Goal: Task Accomplishment & Management: Manage account settings

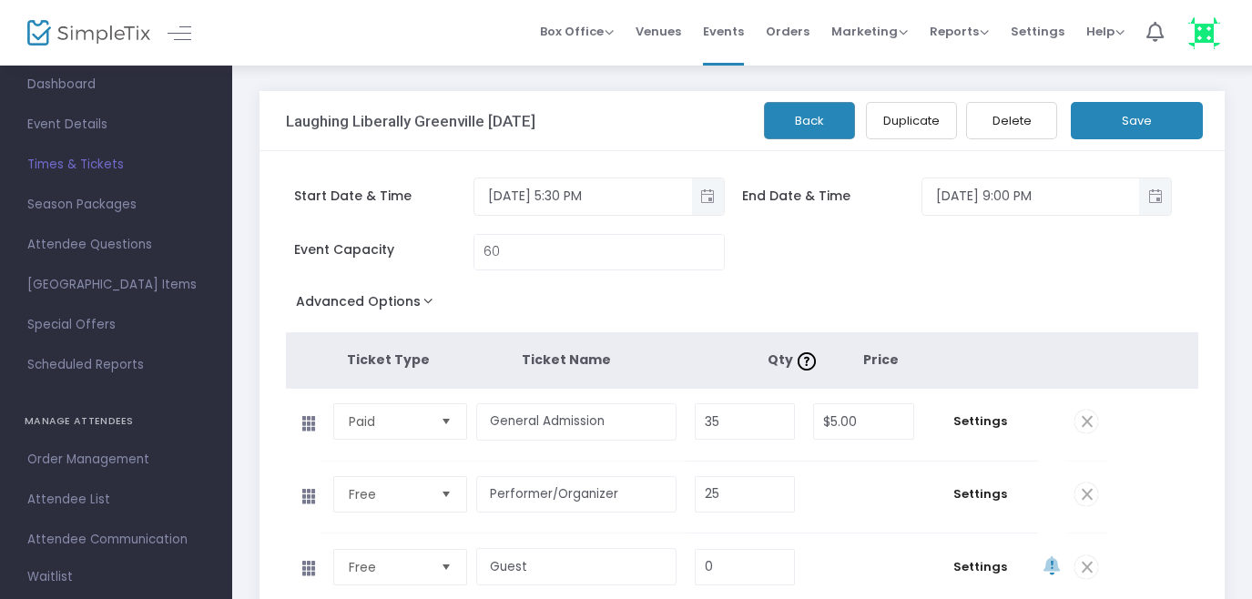
scroll to position [83, 0]
click at [77, 498] on span "Attendee List" at bounding box center [116, 498] width 178 height 24
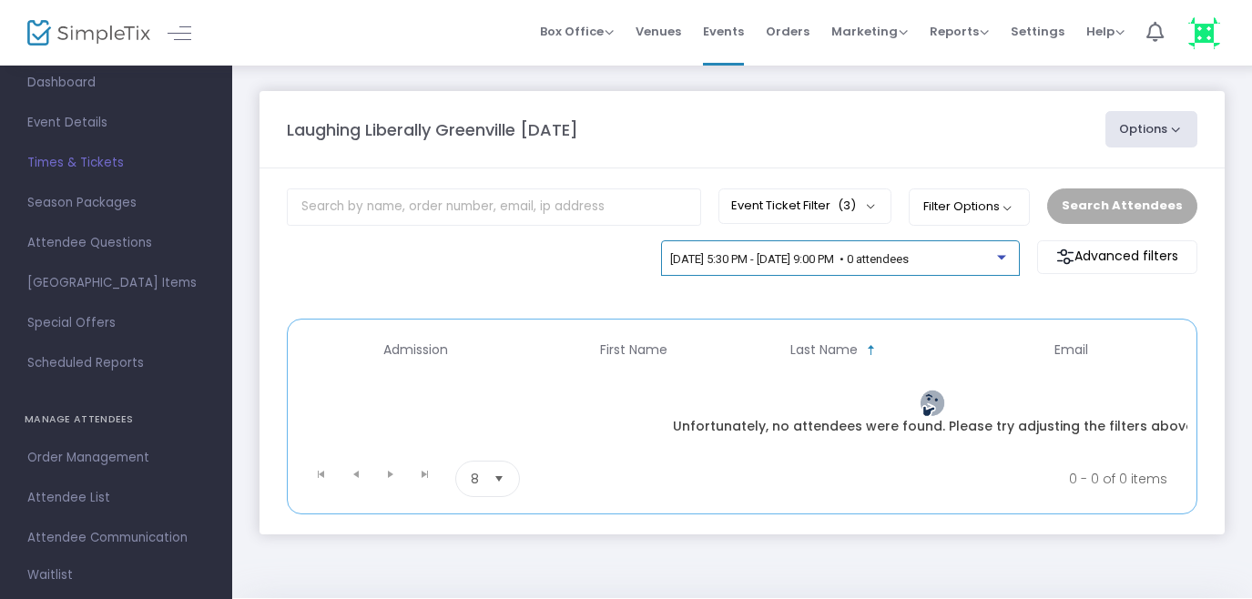
click at [836, 259] on span "[DATE] 5:30 PM - [DATE] 9:00 PM • 0 attendees" at bounding box center [789, 259] width 239 height 14
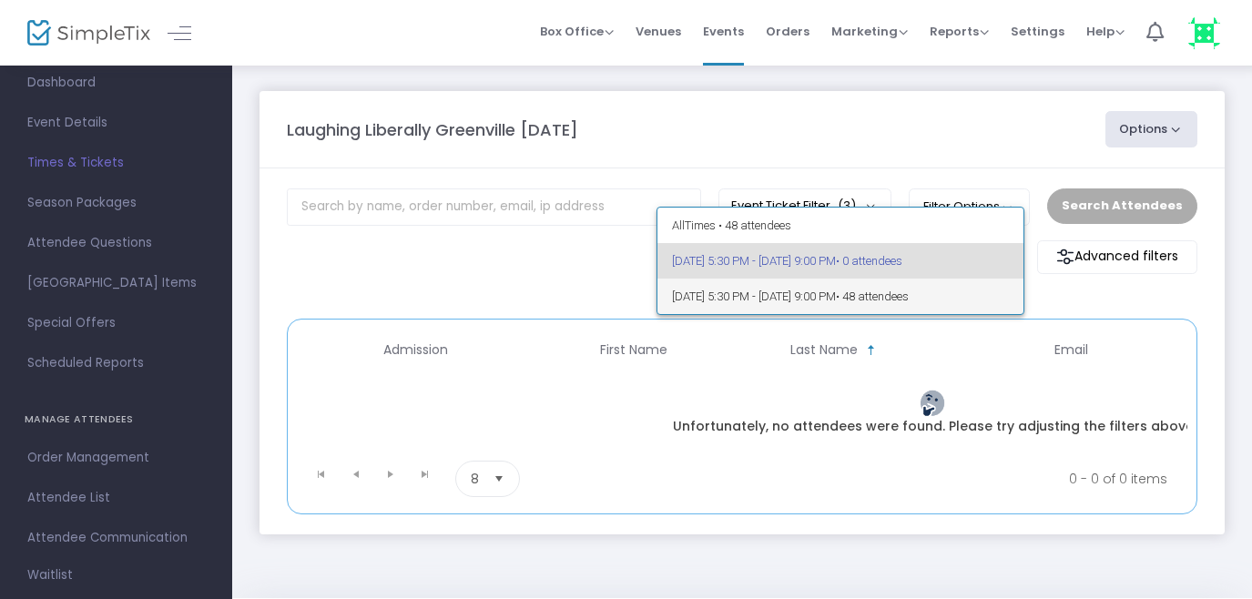
click at [781, 292] on span "[DATE] 5:30 PM - [DATE] 9:00 PM • 48 attendees" at bounding box center [841, 297] width 338 height 36
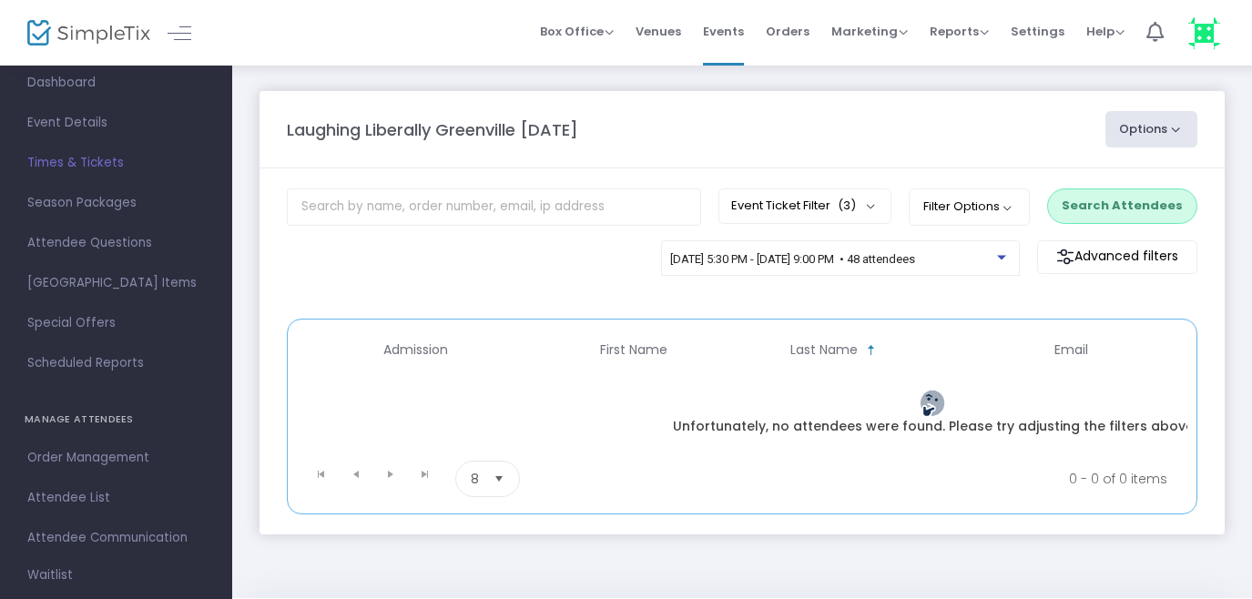
click at [1096, 205] on button "Search Attendees" at bounding box center [1122, 206] width 150 height 35
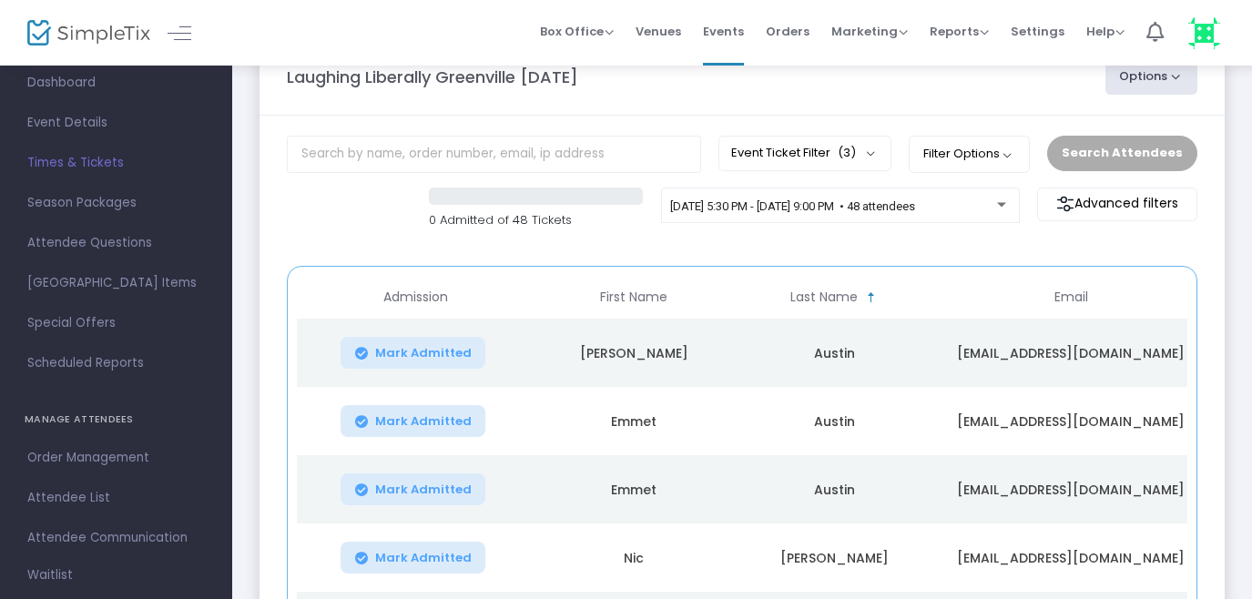
scroll to position [48, 0]
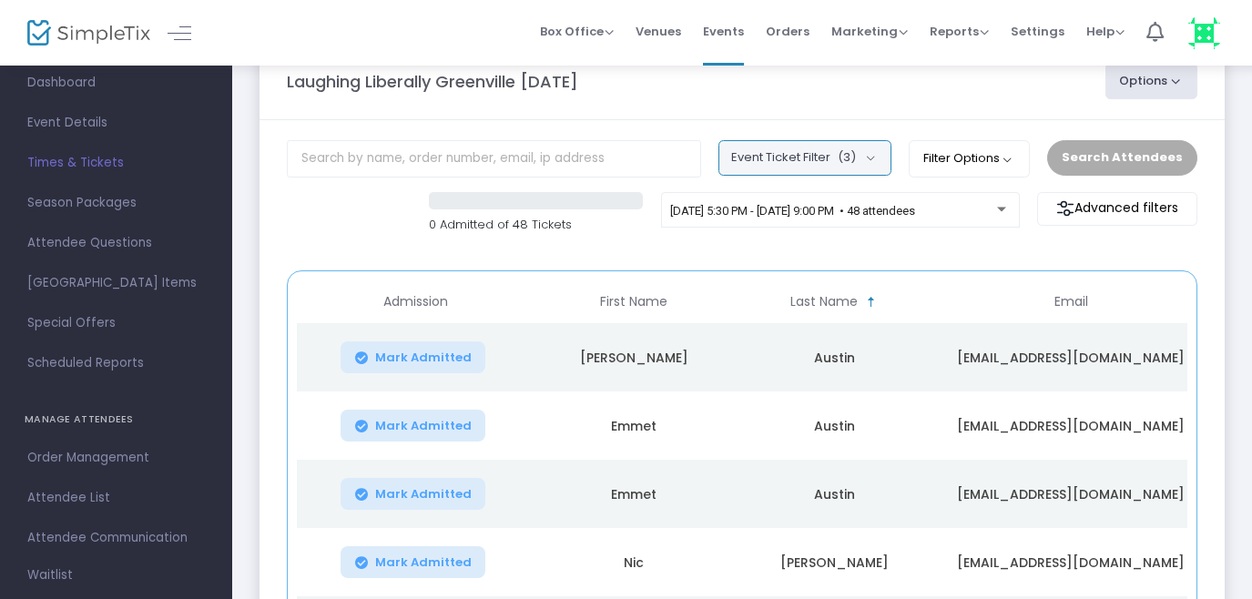
click at [882, 159] on button "Event Ticket Filter (3)" at bounding box center [805, 157] width 173 height 35
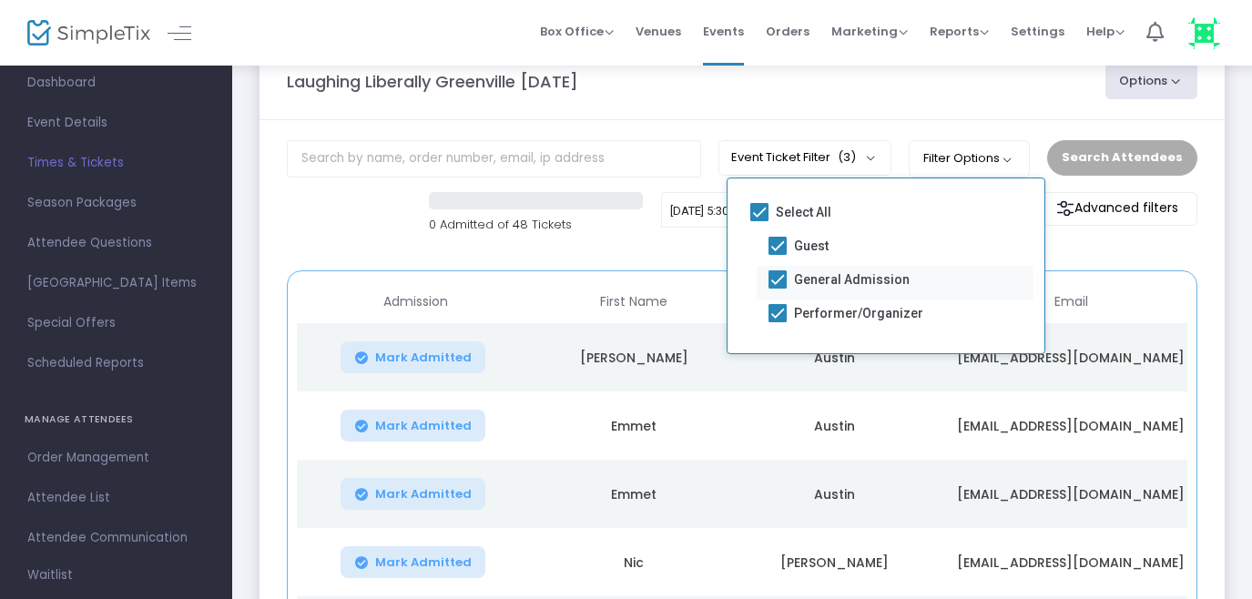
click at [778, 280] on span at bounding box center [778, 279] width 18 height 18
click at [778, 289] on input "General Admission" at bounding box center [777, 289] width 1 height 1
checkbox input "false"
click at [651, 250] on div "0 Admitted of 48 Tickets [DATE] 5:30 PM - [DATE] 9:00 PM • 48 attendees Advance…" at bounding box center [742, 222] width 929 height 61
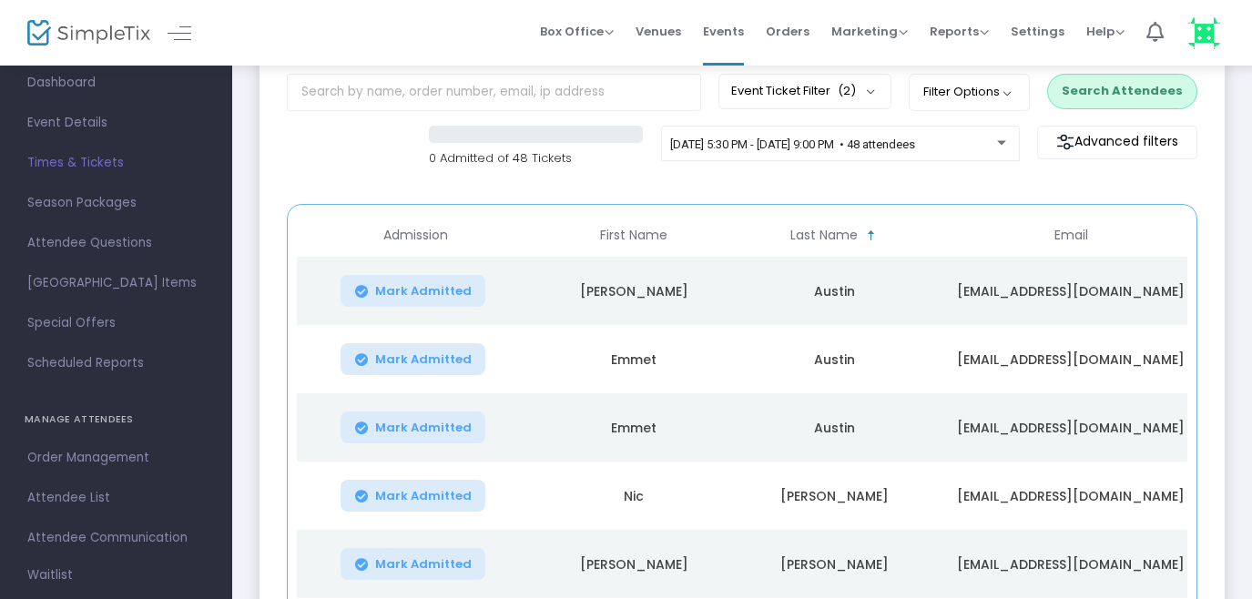
scroll to position [97, 0]
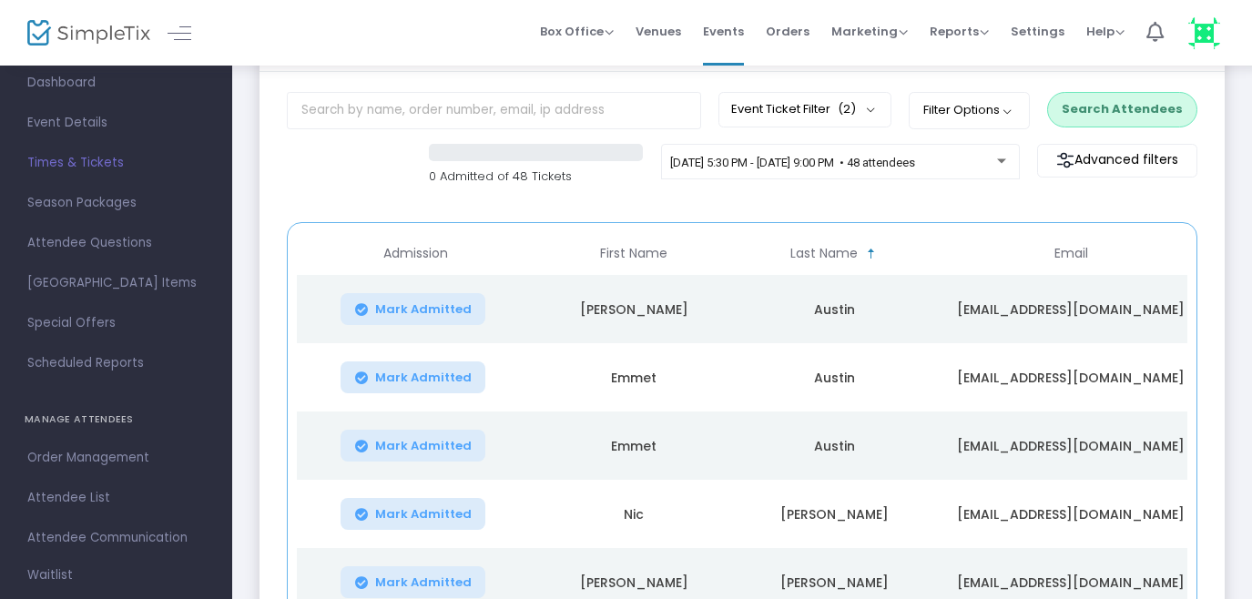
click at [1125, 103] on button "Search Attendees" at bounding box center [1122, 109] width 150 height 35
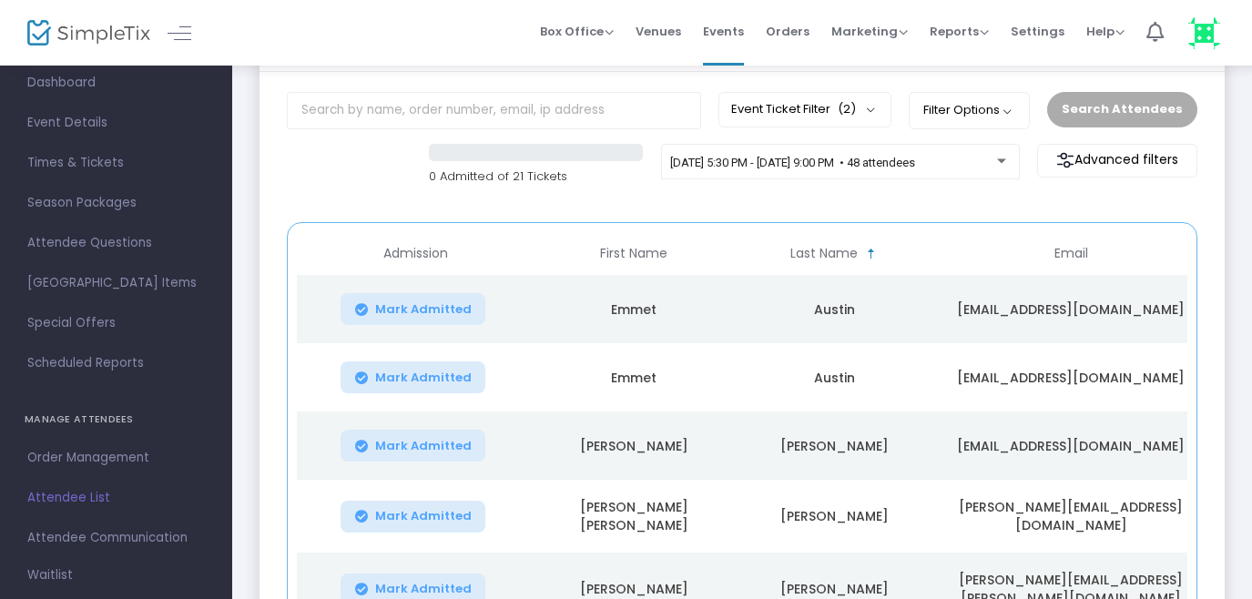
scroll to position [66, 0]
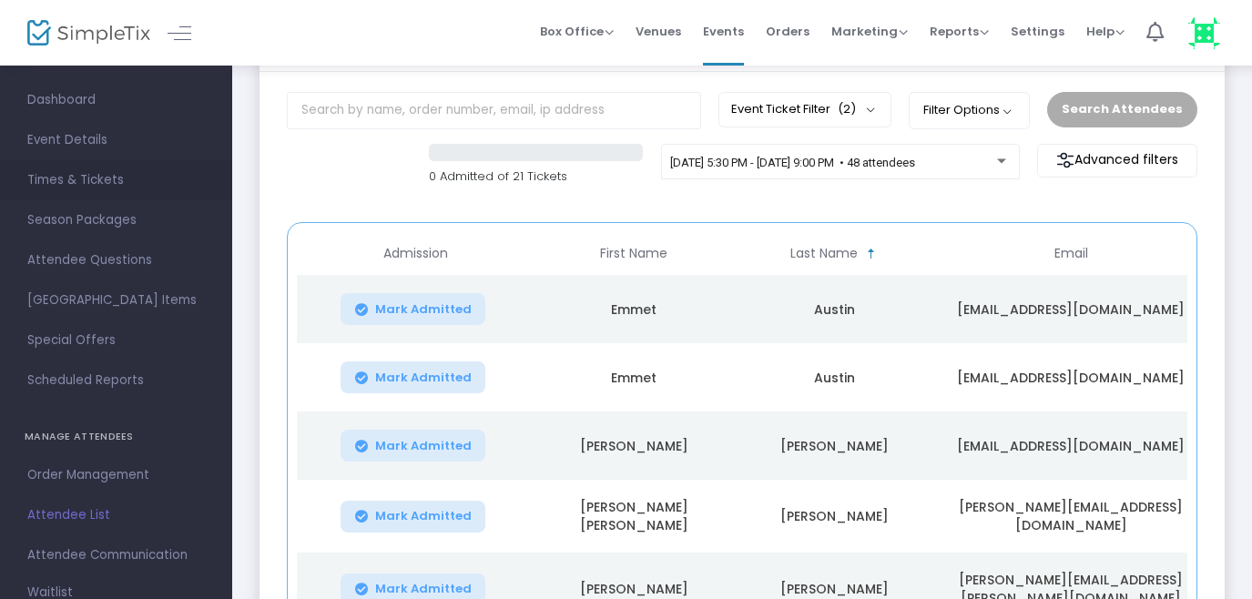
click at [104, 174] on span "Times & Tickets" at bounding box center [116, 180] width 178 height 24
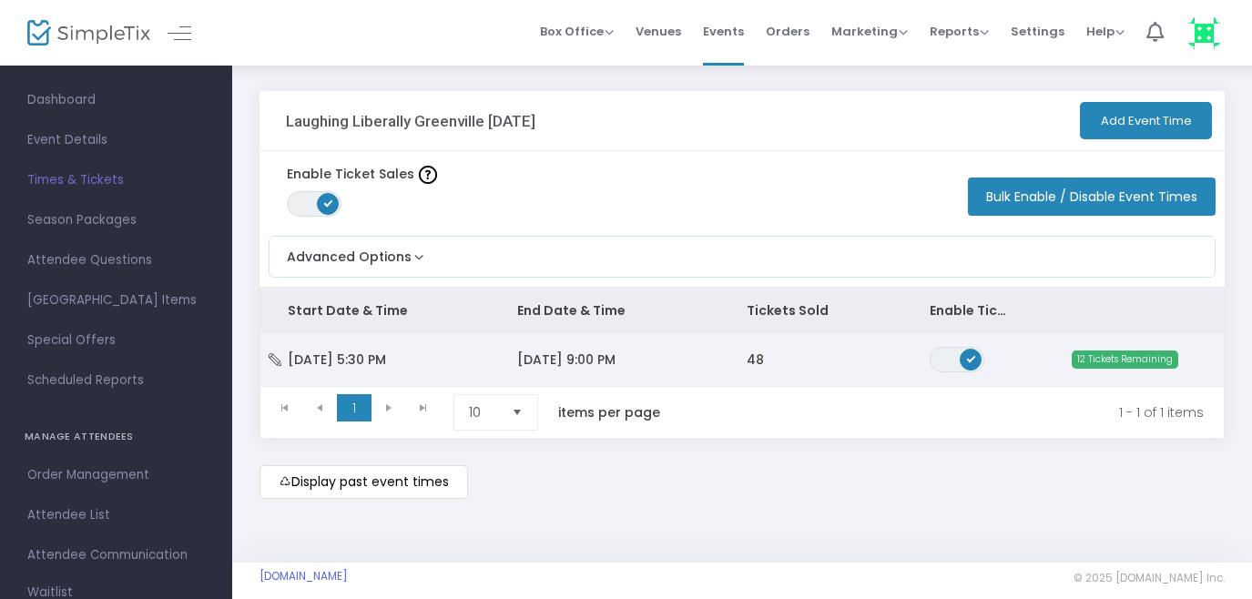
click at [606, 350] on td "[DATE] 9:00 PM" at bounding box center [604, 359] width 229 height 53
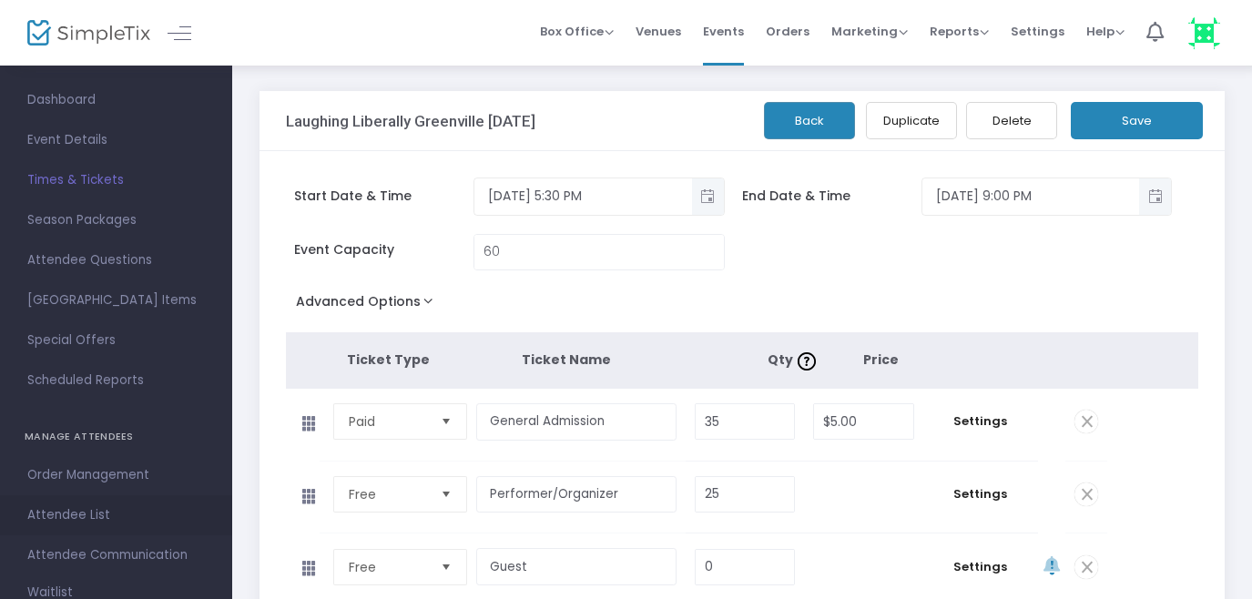
click at [80, 521] on span "Attendee List" at bounding box center [116, 516] width 178 height 24
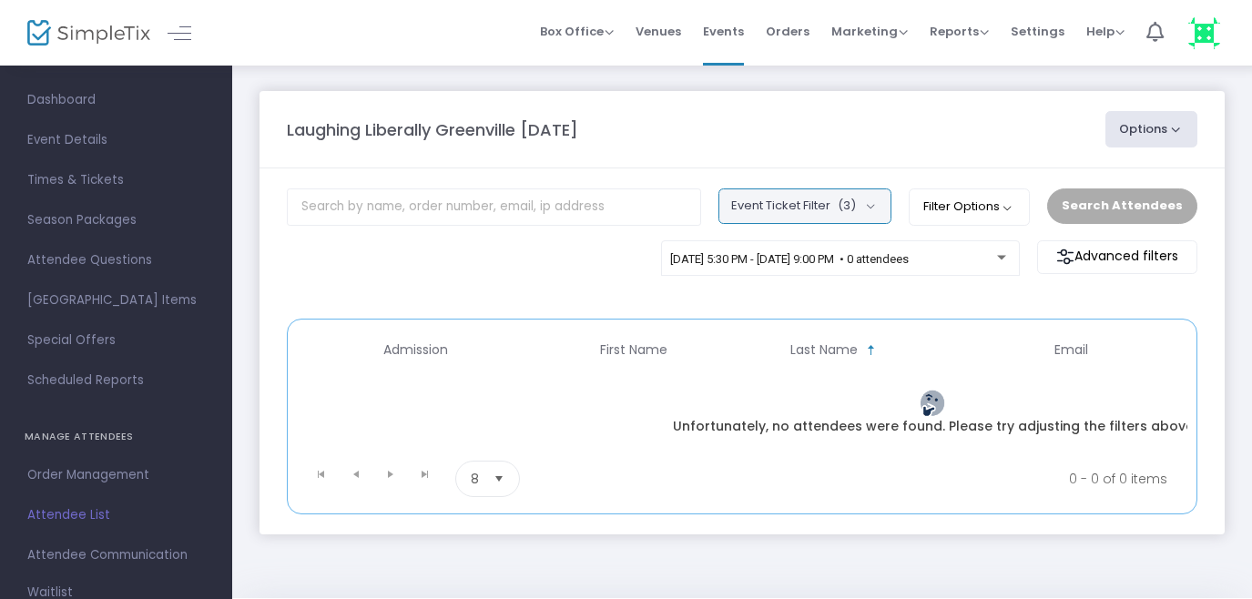
click at [880, 208] on button "Event Ticket Filter (3)" at bounding box center [805, 206] width 173 height 35
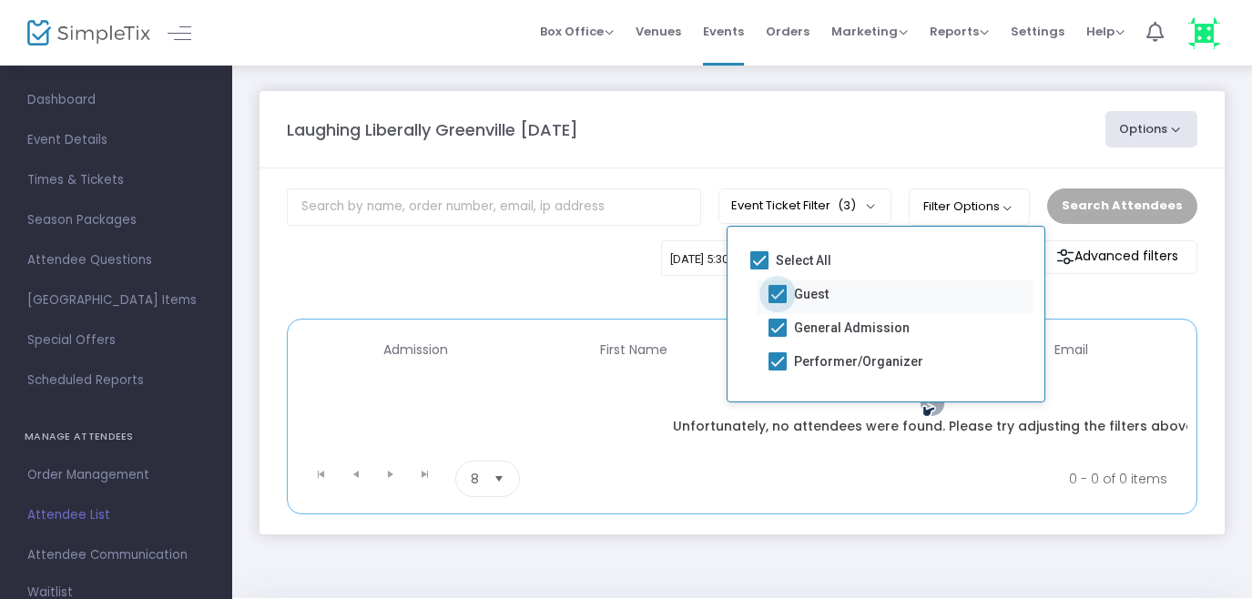
click at [779, 298] on span at bounding box center [778, 294] width 18 height 18
click at [778, 303] on input "Guest" at bounding box center [777, 303] width 1 height 1
checkbox input "false"
click at [778, 295] on span at bounding box center [778, 294] width 18 height 18
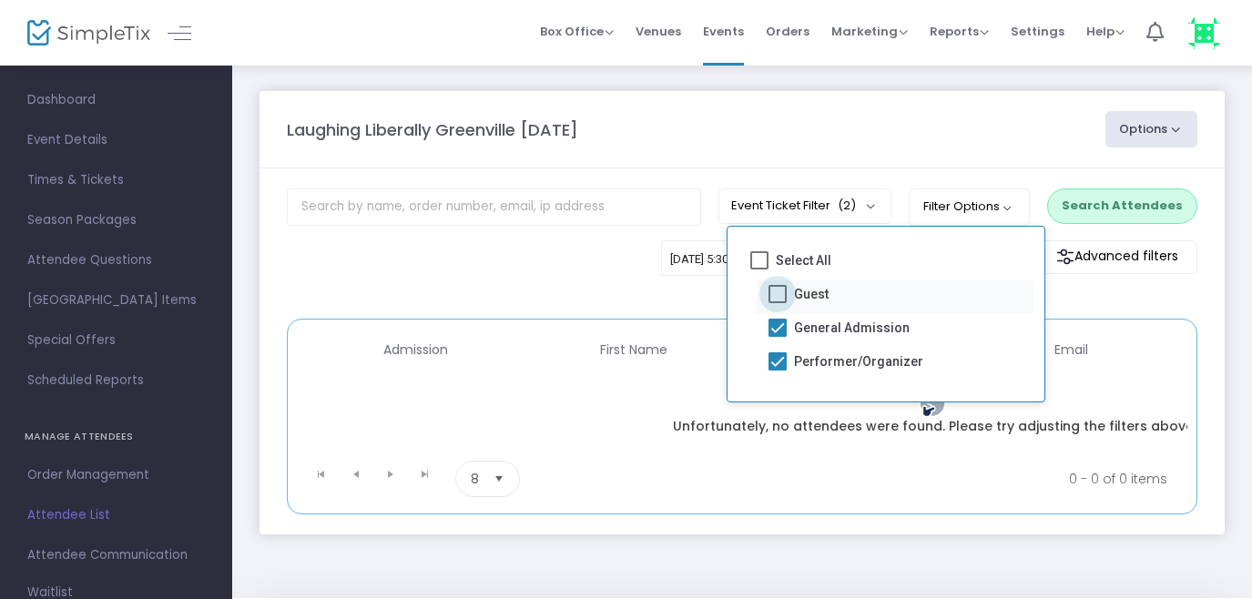
click at [778, 303] on input "Guest" at bounding box center [777, 303] width 1 height 1
checkbox input "true"
click at [779, 326] on span at bounding box center [778, 328] width 18 height 18
click at [778, 337] on input "General Admission" at bounding box center [777, 337] width 1 height 1
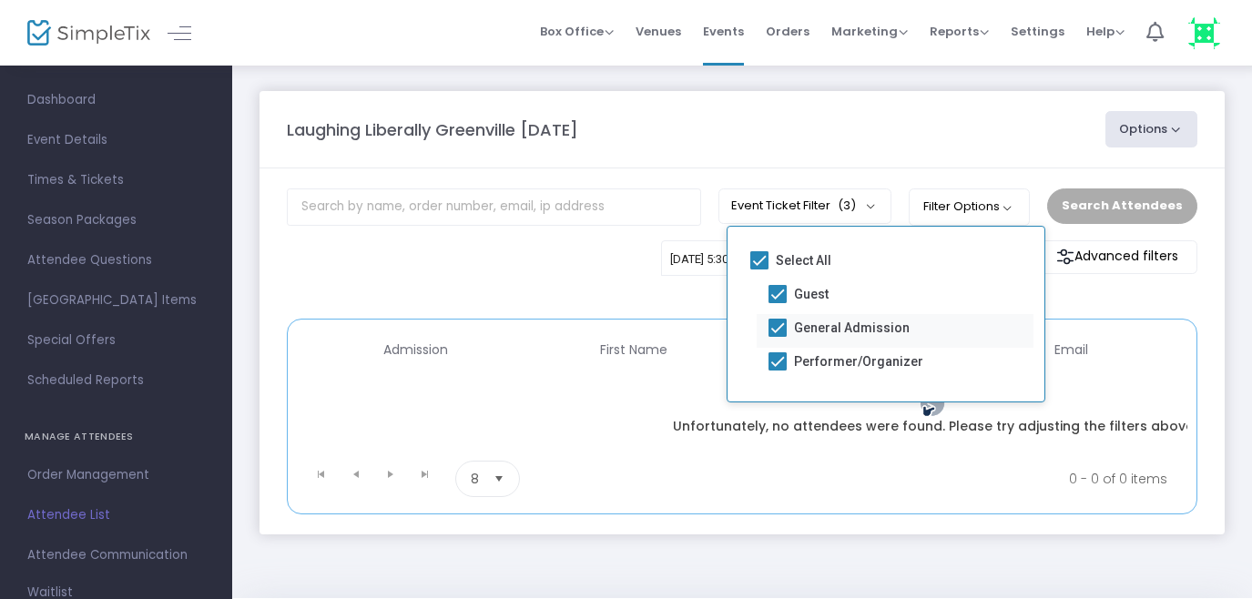
checkbox input "false"
click at [780, 358] on span at bounding box center [778, 361] width 18 height 18
click at [778, 371] on input "Performer/Organizer" at bounding box center [777, 371] width 1 height 1
checkbox input "false"
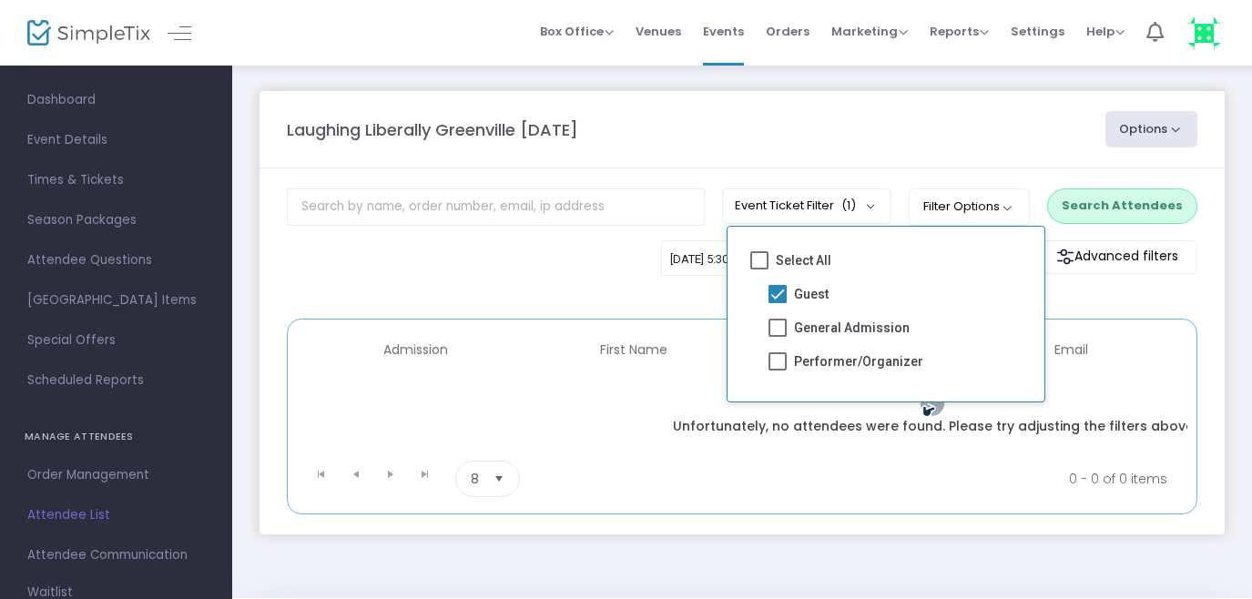
click at [1127, 206] on button "Search Attendees" at bounding box center [1122, 206] width 150 height 35
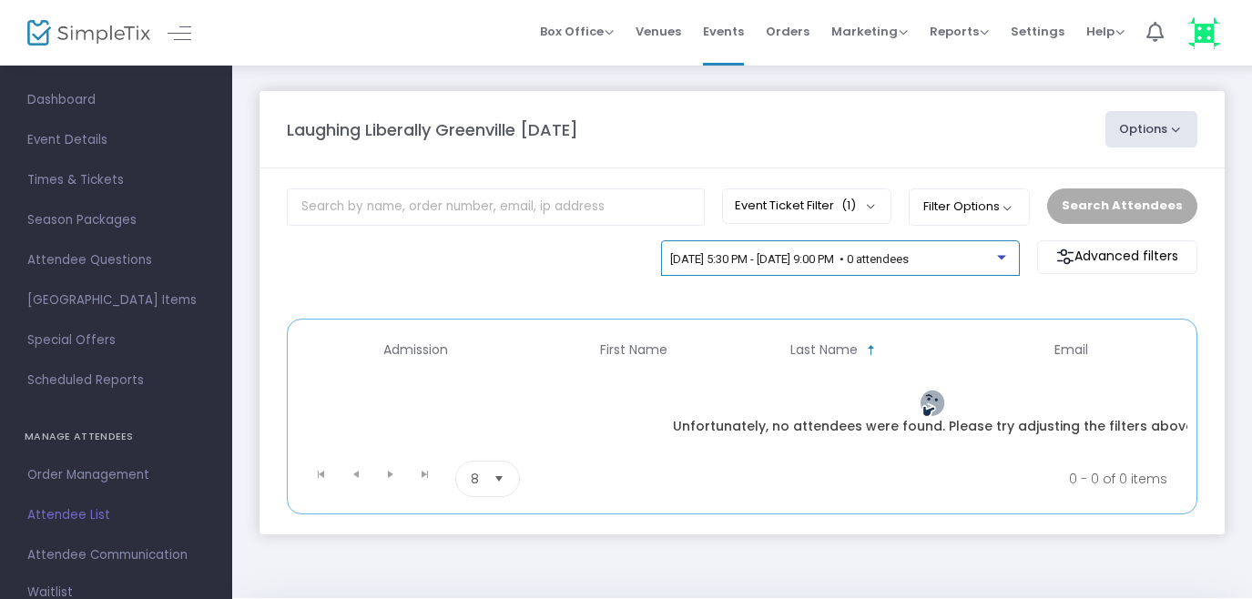
click at [909, 260] on span "[DATE] 5:30 PM - [DATE] 9:00 PM • 0 attendees" at bounding box center [789, 259] width 239 height 14
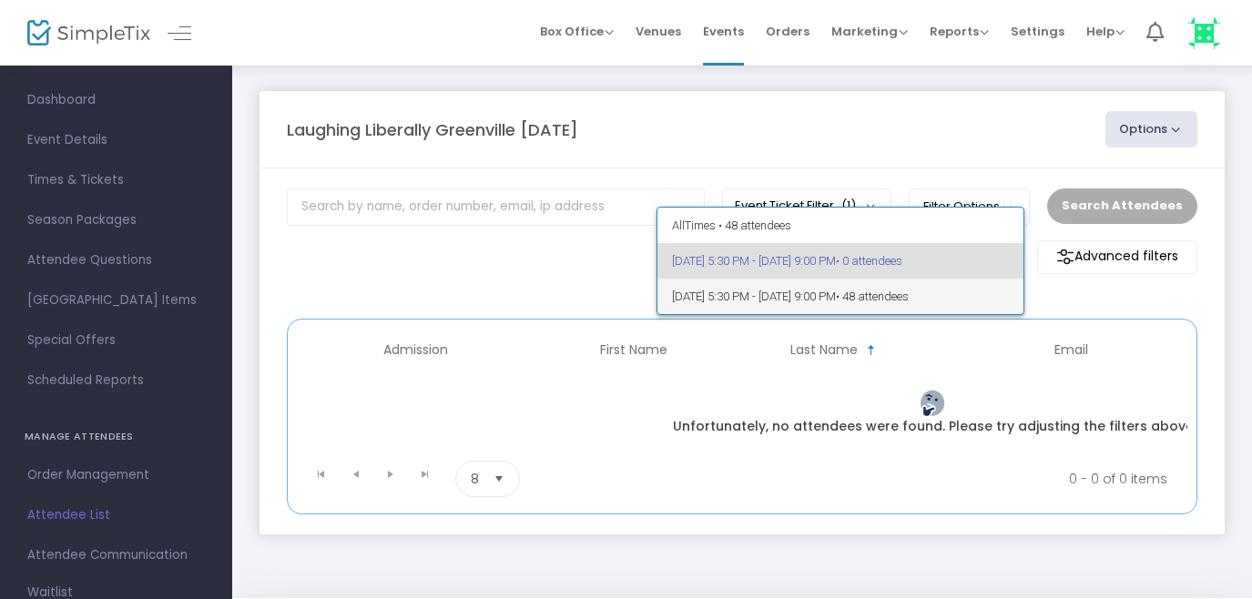
click at [837, 299] on span "[DATE] 5:30 PM - [DATE] 9:00 PM • 48 attendees" at bounding box center [841, 297] width 338 height 36
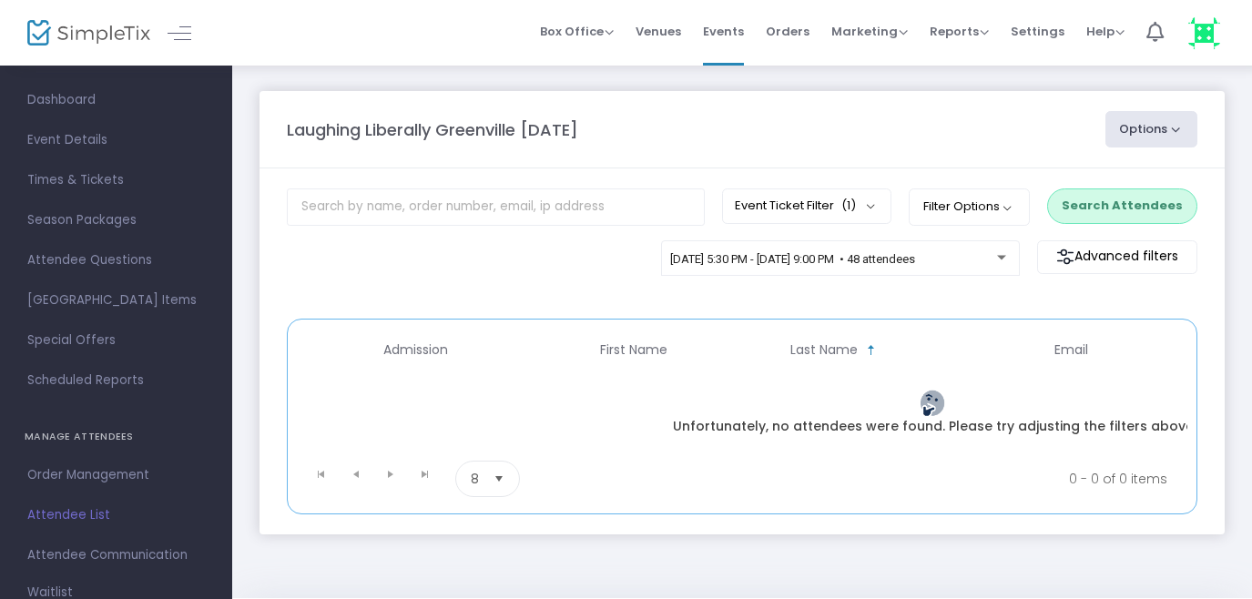
click at [1096, 209] on button "Search Attendees" at bounding box center [1122, 206] width 150 height 35
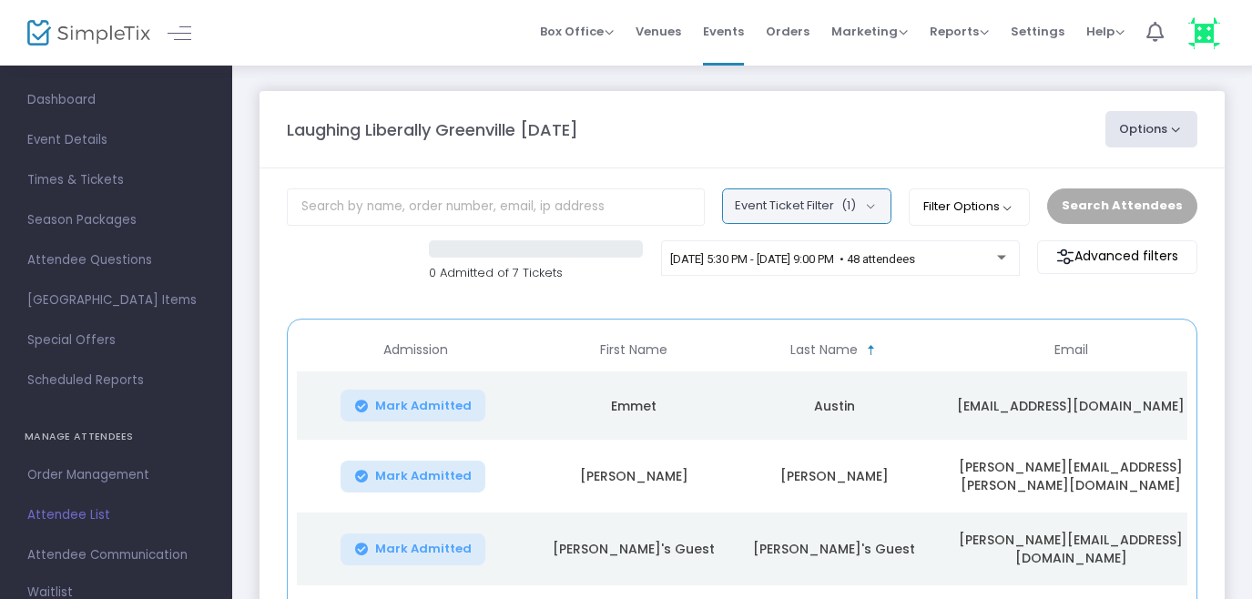
click at [880, 201] on button "Event Ticket Filter (1)" at bounding box center [806, 206] width 169 height 35
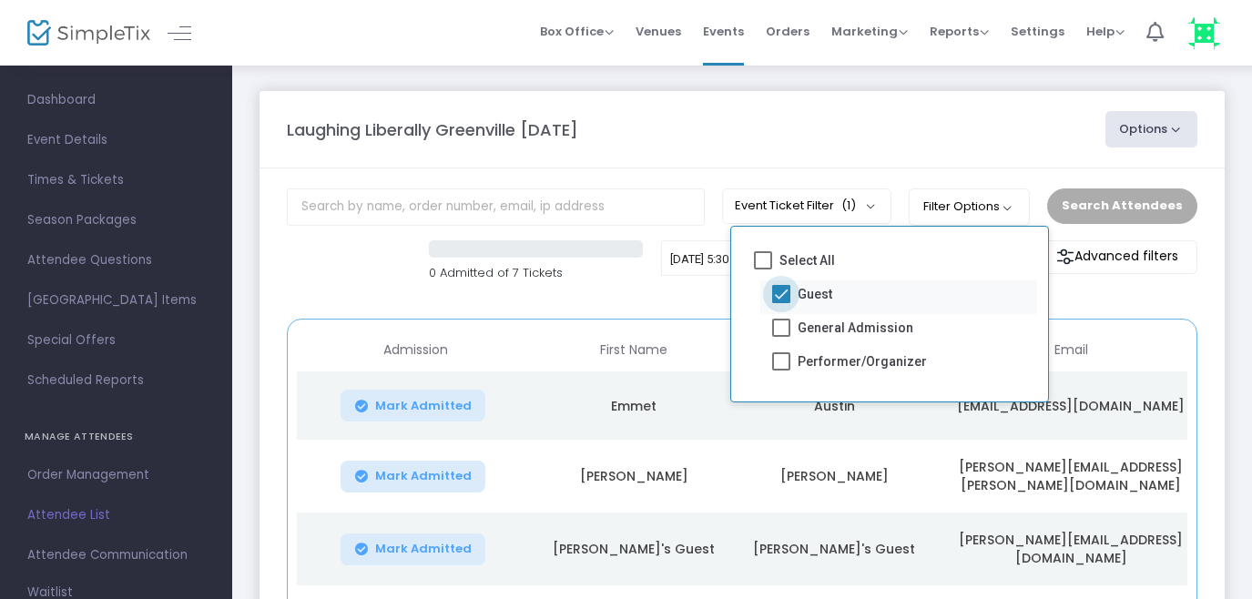
click at [784, 294] on span at bounding box center [781, 294] width 18 height 18
click at [781, 303] on input "Guest" at bounding box center [780, 303] width 1 height 1
checkbox input "false"
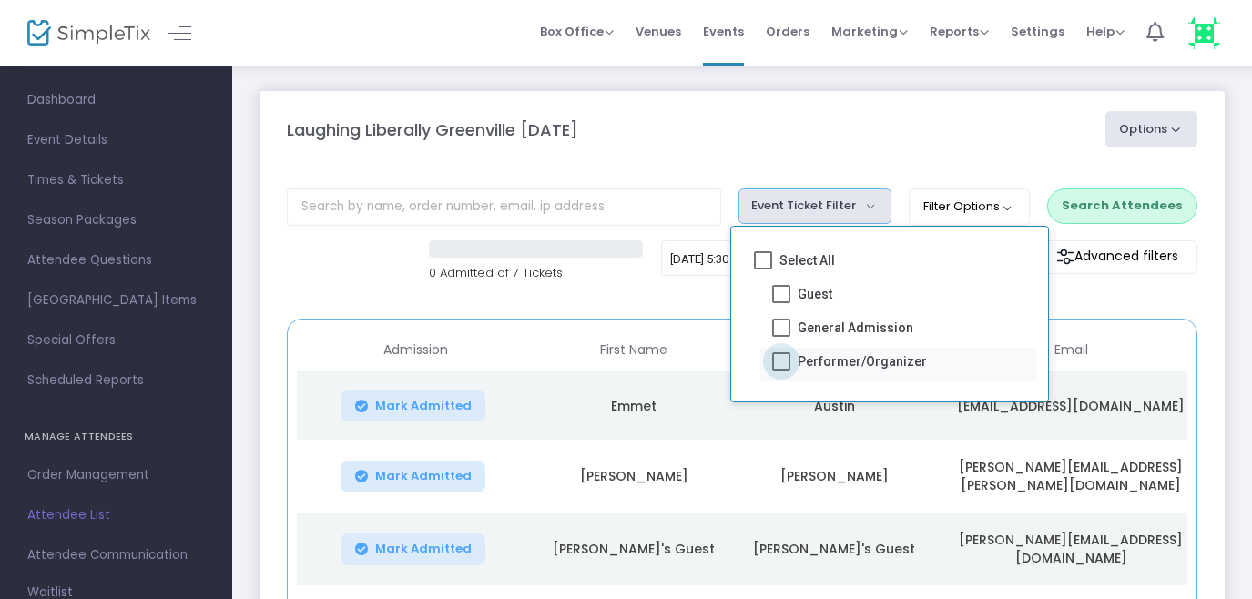
click at [784, 360] on span at bounding box center [781, 361] width 18 height 18
click at [781, 371] on input "Performer/Organizer" at bounding box center [780, 371] width 1 height 1
checkbox input "true"
click at [1107, 204] on button "Search Attendees" at bounding box center [1122, 206] width 150 height 35
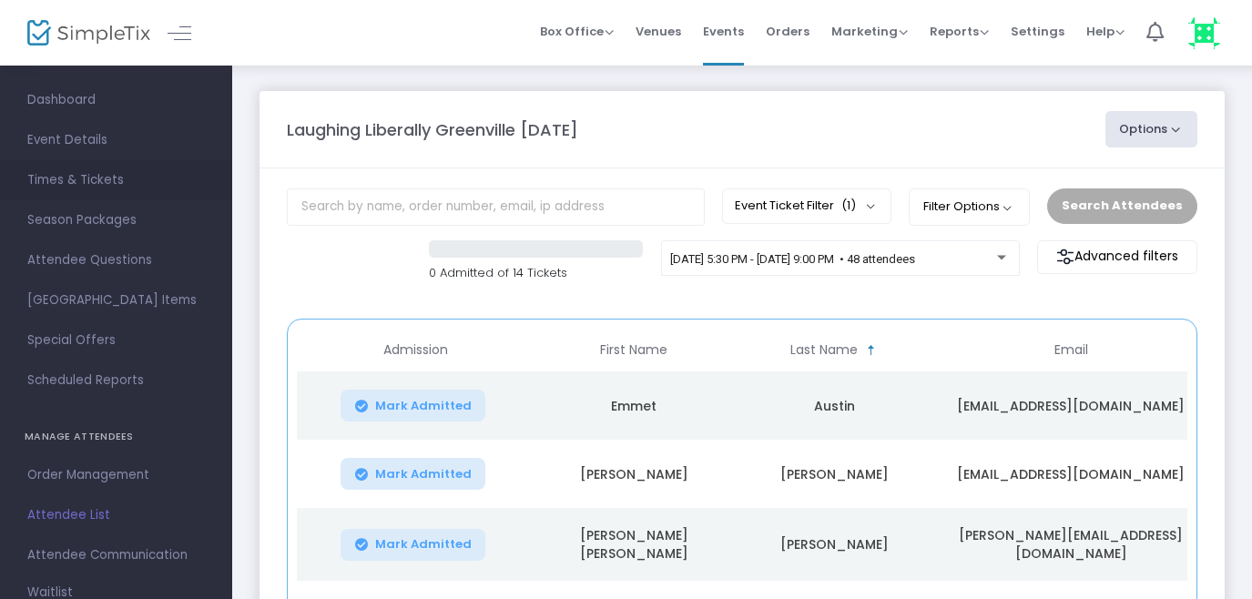
click at [80, 181] on span "Times & Tickets" at bounding box center [116, 180] width 178 height 24
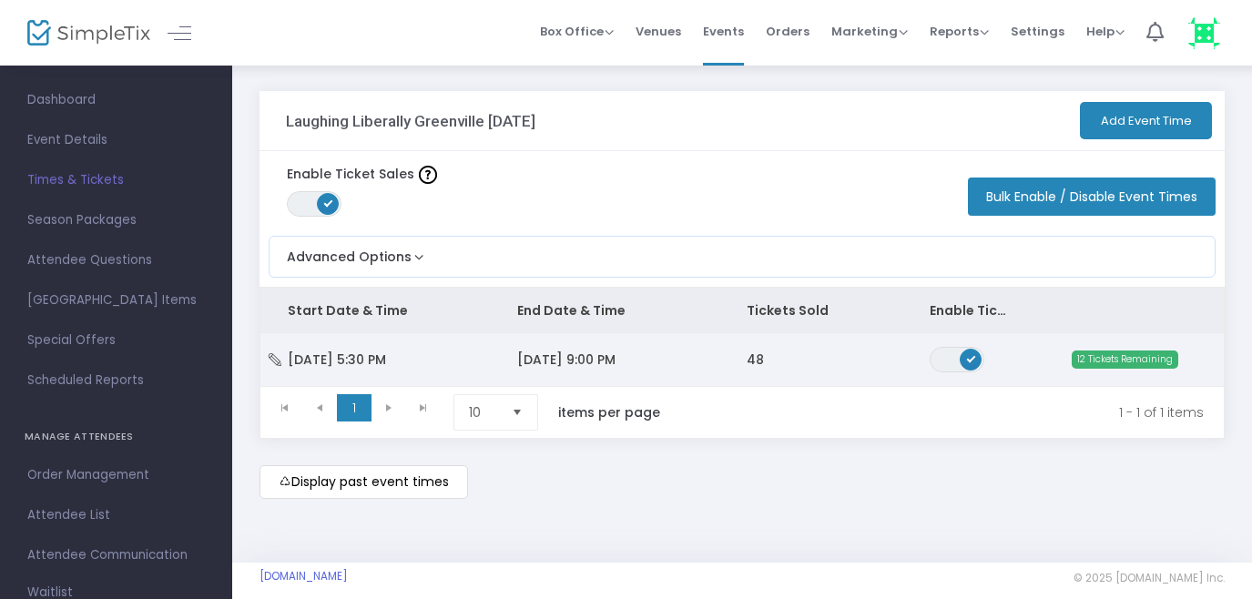
click at [616, 360] on span "[DATE] 9:00 PM" at bounding box center [566, 360] width 98 height 18
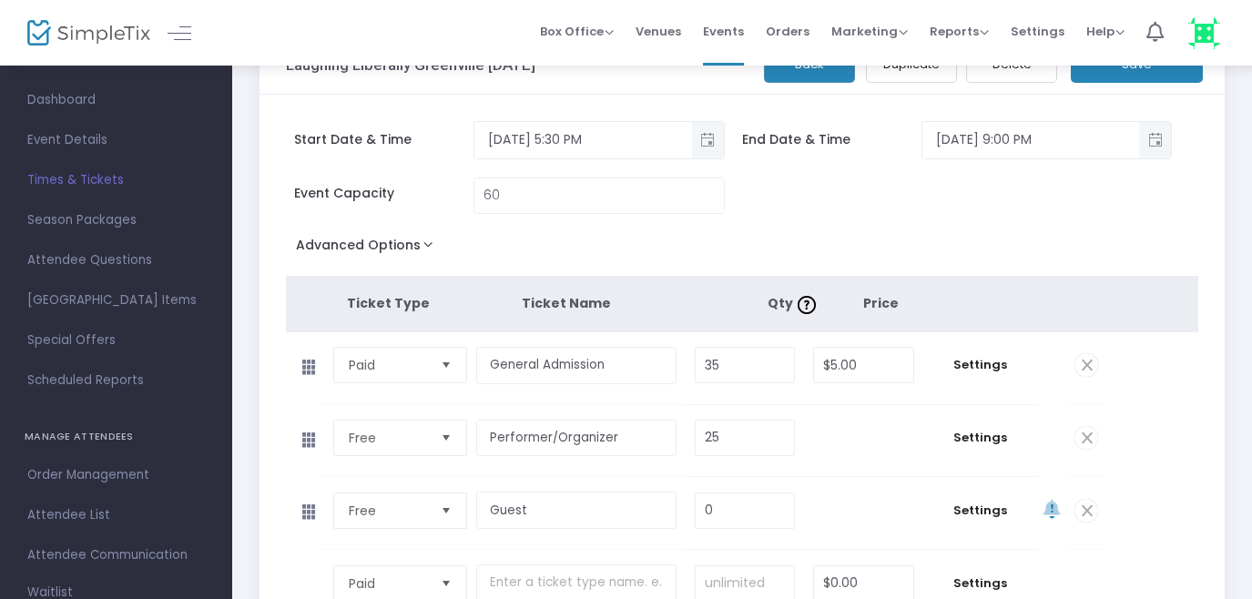
scroll to position [68, 0]
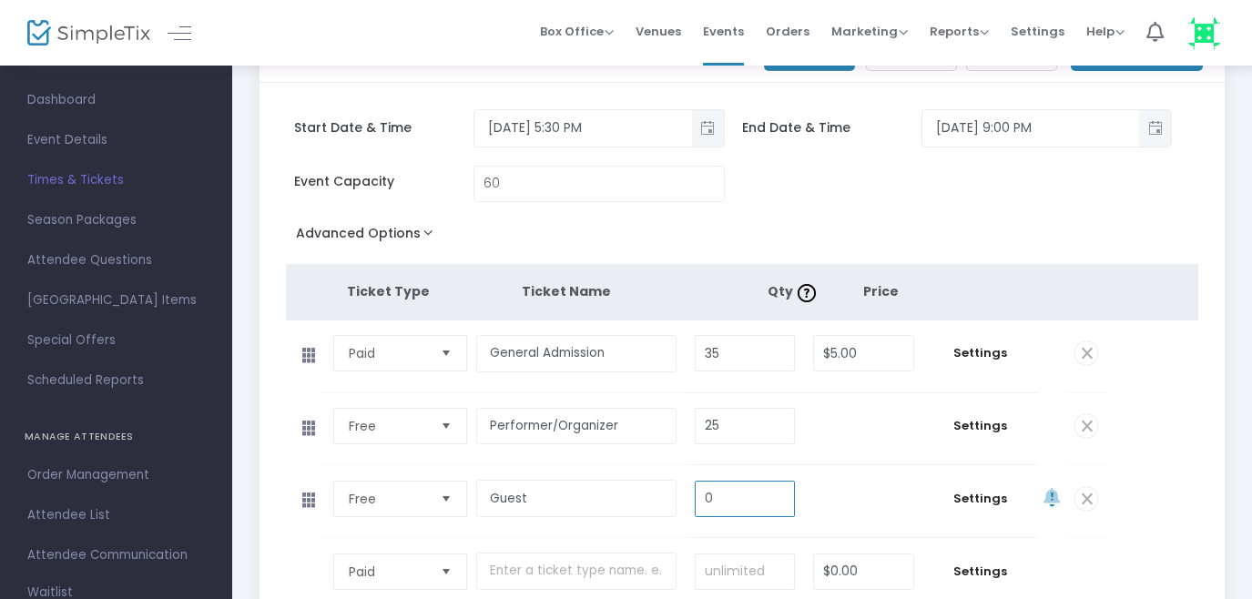
click at [732, 498] on input "0" at bounding box center [745, 499] width 98 height 35
type input "7"
click at [730, 423] on input "25" at bounding box center [745, 426] width 98 height 35
type input "18"
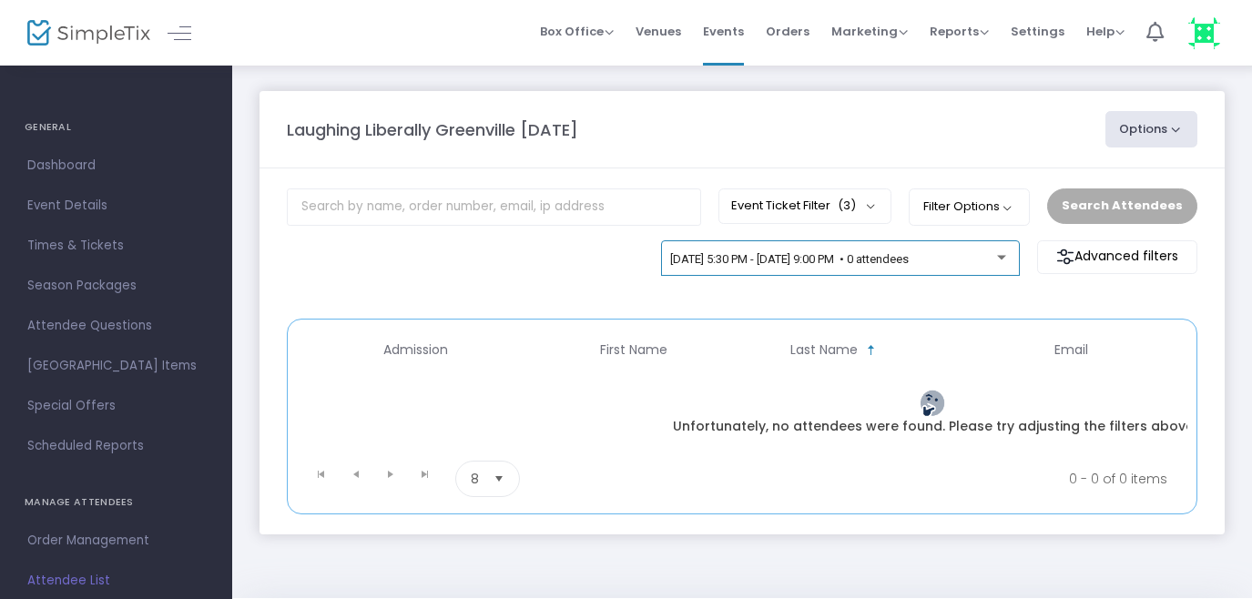
click at [833, 260] on span "[DATE] 5:30 PM - [DATE] 9:00 PM • 0 attendees" at bounding box center [789, 259] width 239 height 14
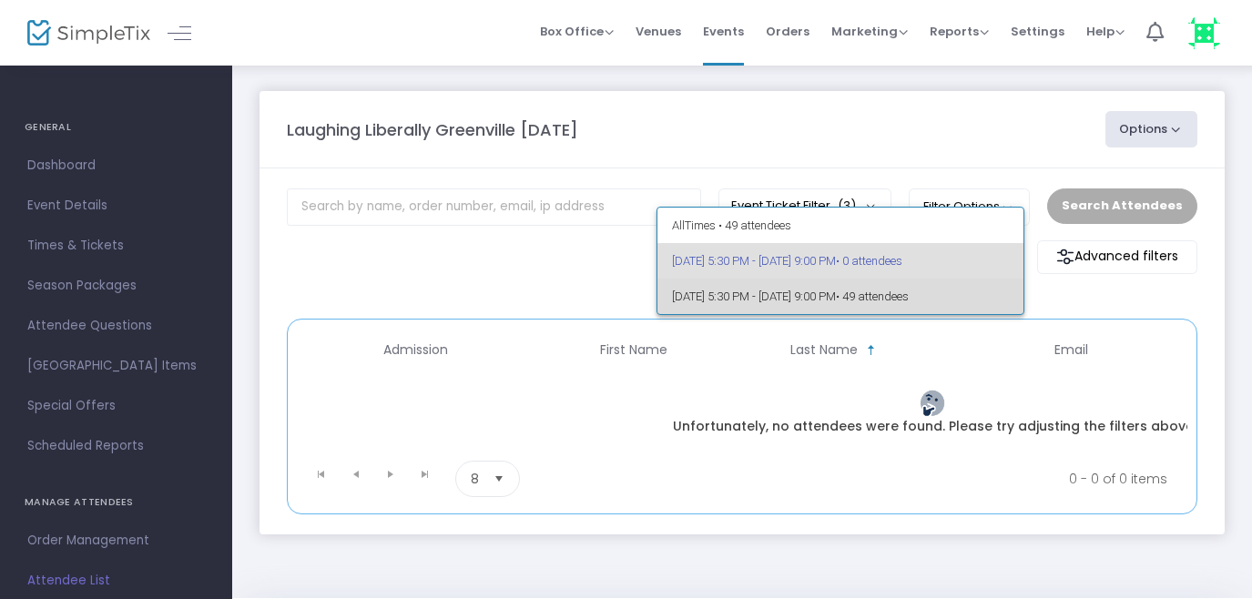
click at [805, 295] on span "10/29/2025 @ 5:30 PM - 10/29/2025 @ 9:00 PM • 49 attendees" at bounding box center [841, 297] width 338 height 36
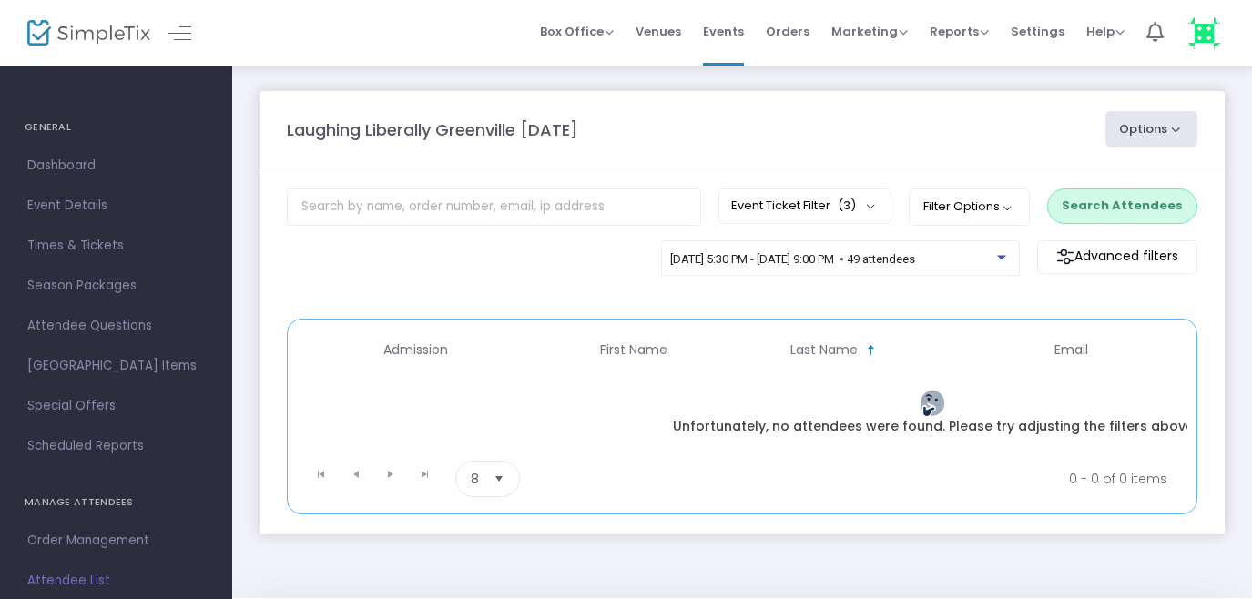
click at [1116, 204] on button "Search Attendees" at bounding box center [1122, 206] width 150 height 35
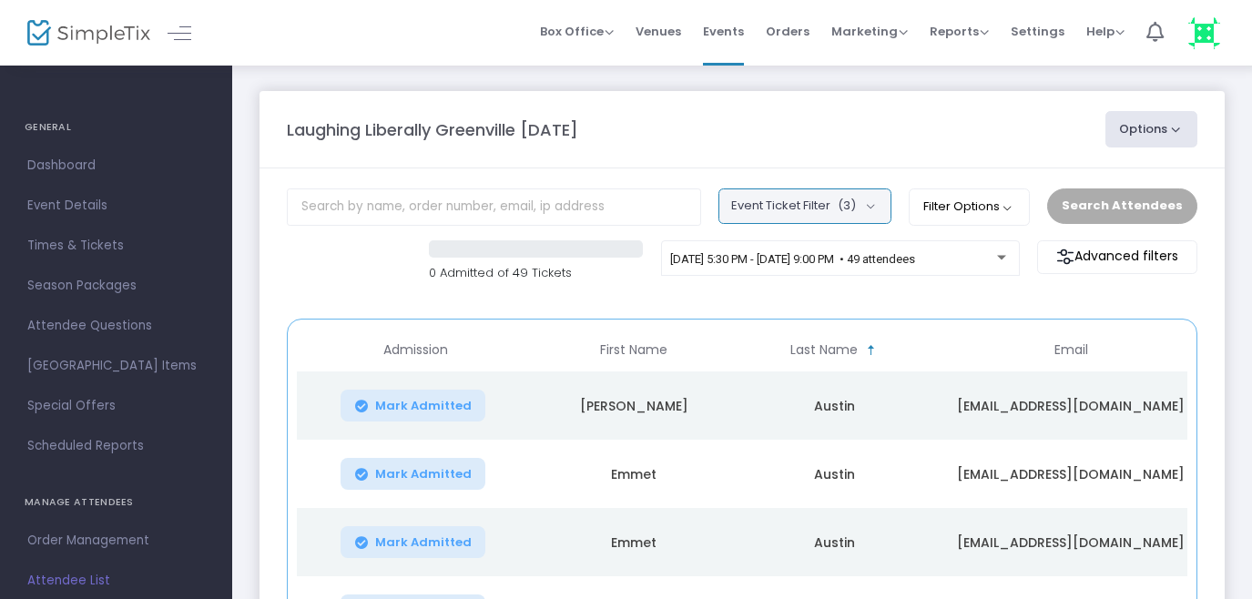
click at [876, 210] on button "Event Ticket Filter (3)" at bounding box center [805, 206] width 173 height 35
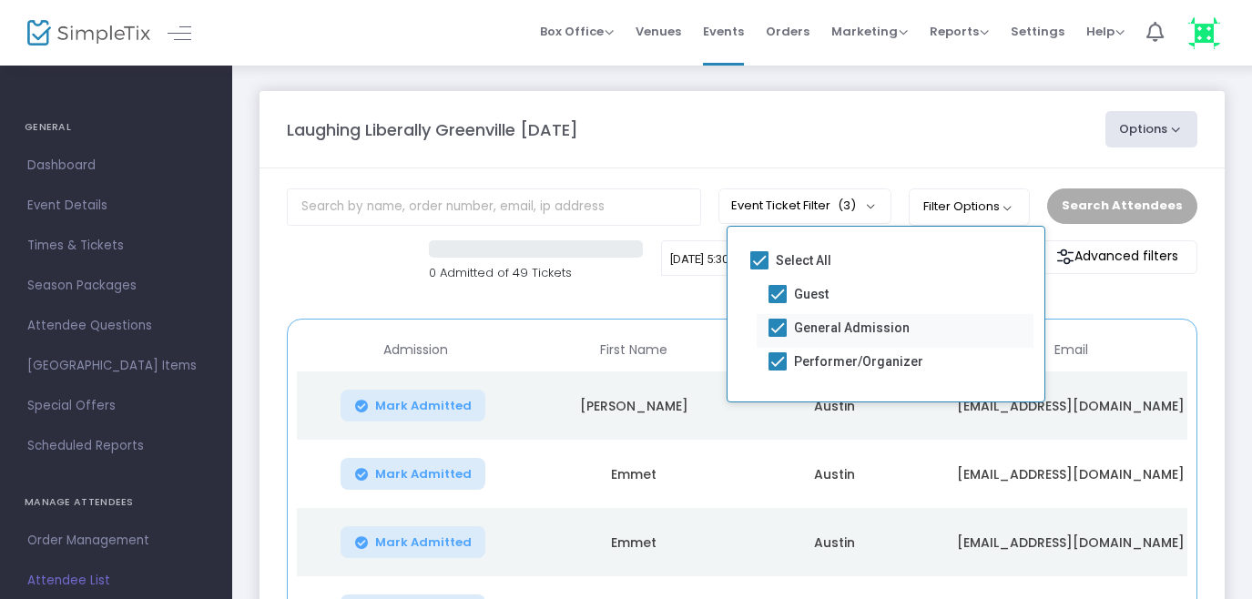
click at [783, 323] on span at bounding box center [778, 328] width 18 height 18
click at [778, 337] on input "General Admission" at bounding box center [777, 337] width 1 height 1
checkbox input "false"
click at [779, 296] on span at bounding box center [778, 294] width 18 height 18
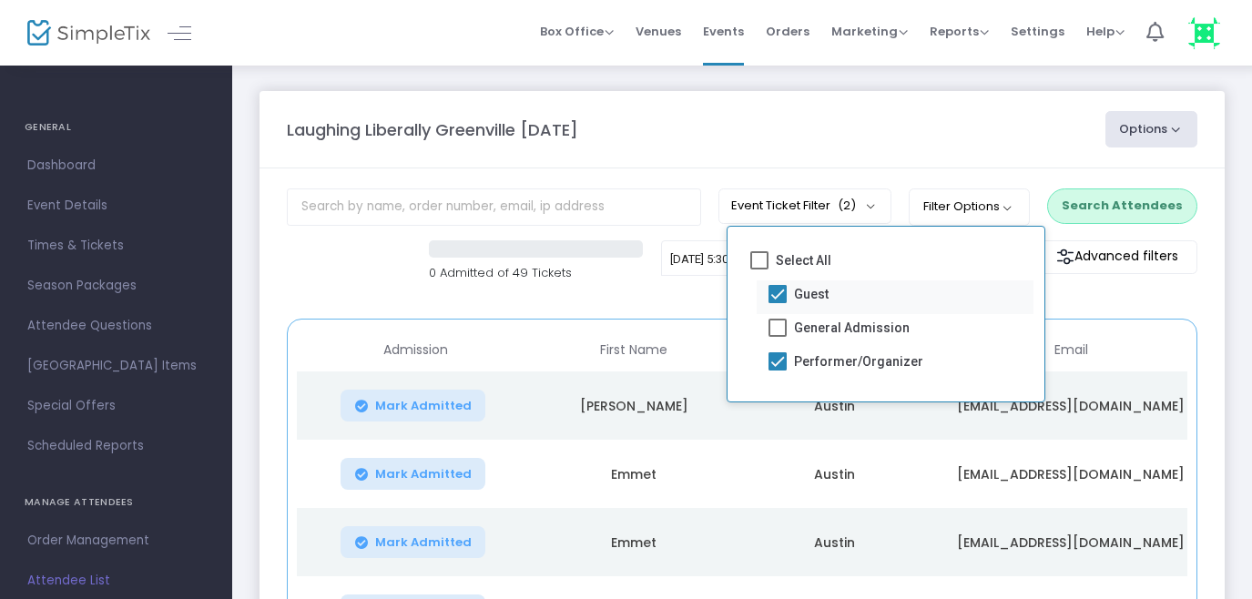
click at [778, 303] on input "Guest" at bounding box center [777, 303] width 1 height 1
checkbox input "false"
click at [1105, 201] on button "Search Attendees" at bounding box center [1122, 206] width 150 height 35
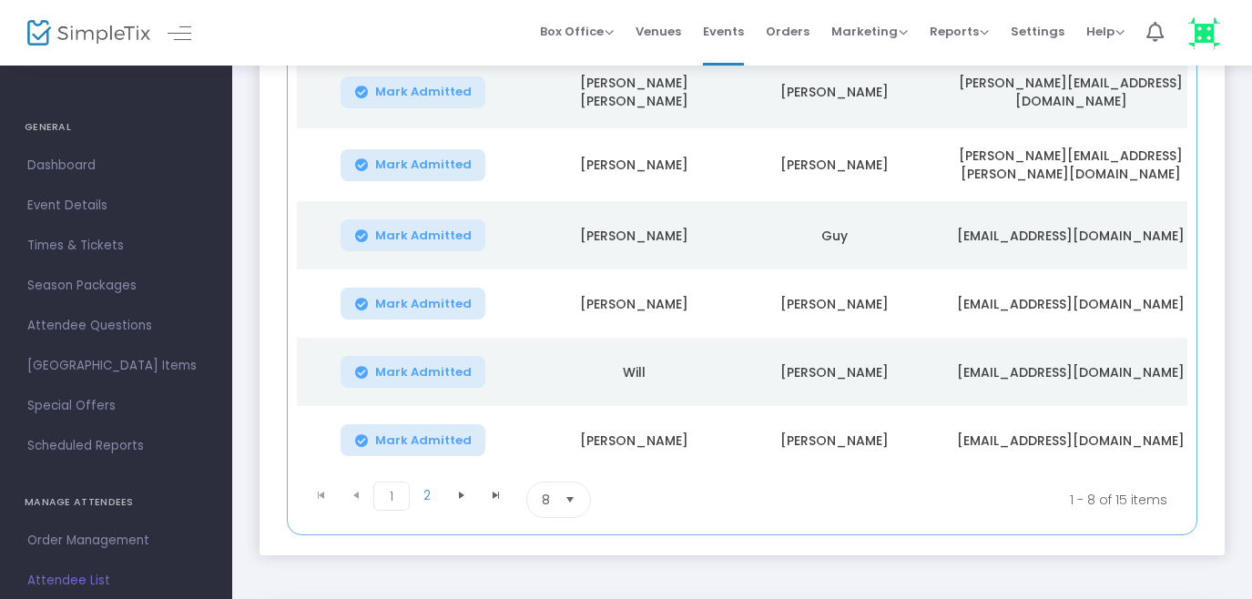
scroll to position [469, 0]
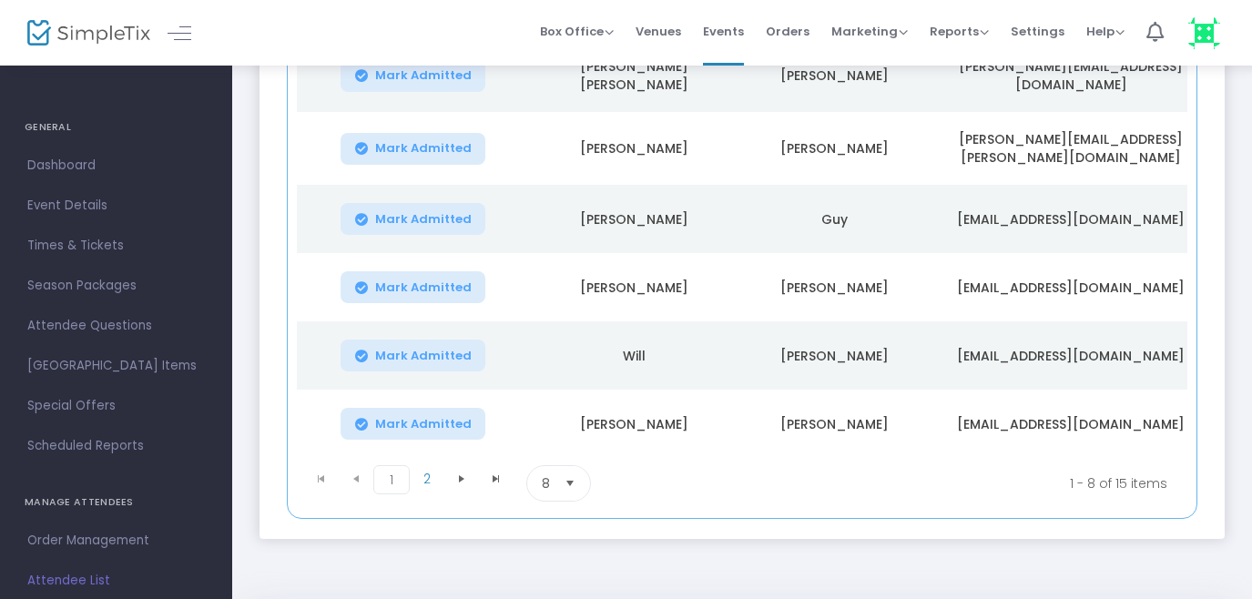
click at [576, 483] on span "Select" at bounding box center [571, 484] width 30 height 30
click at [550, 409] on span "50" at bounding box center [550, 407] width 16 height 18
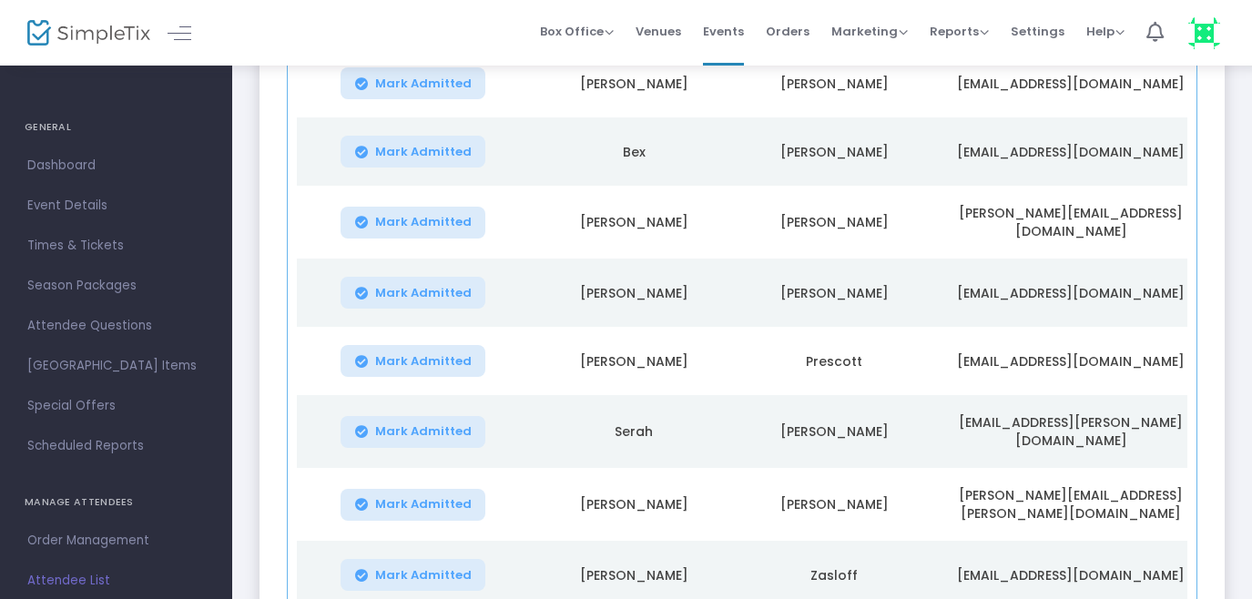
scroll to position [811, 0]
